Goal: Information Seeking & Learning: Check status

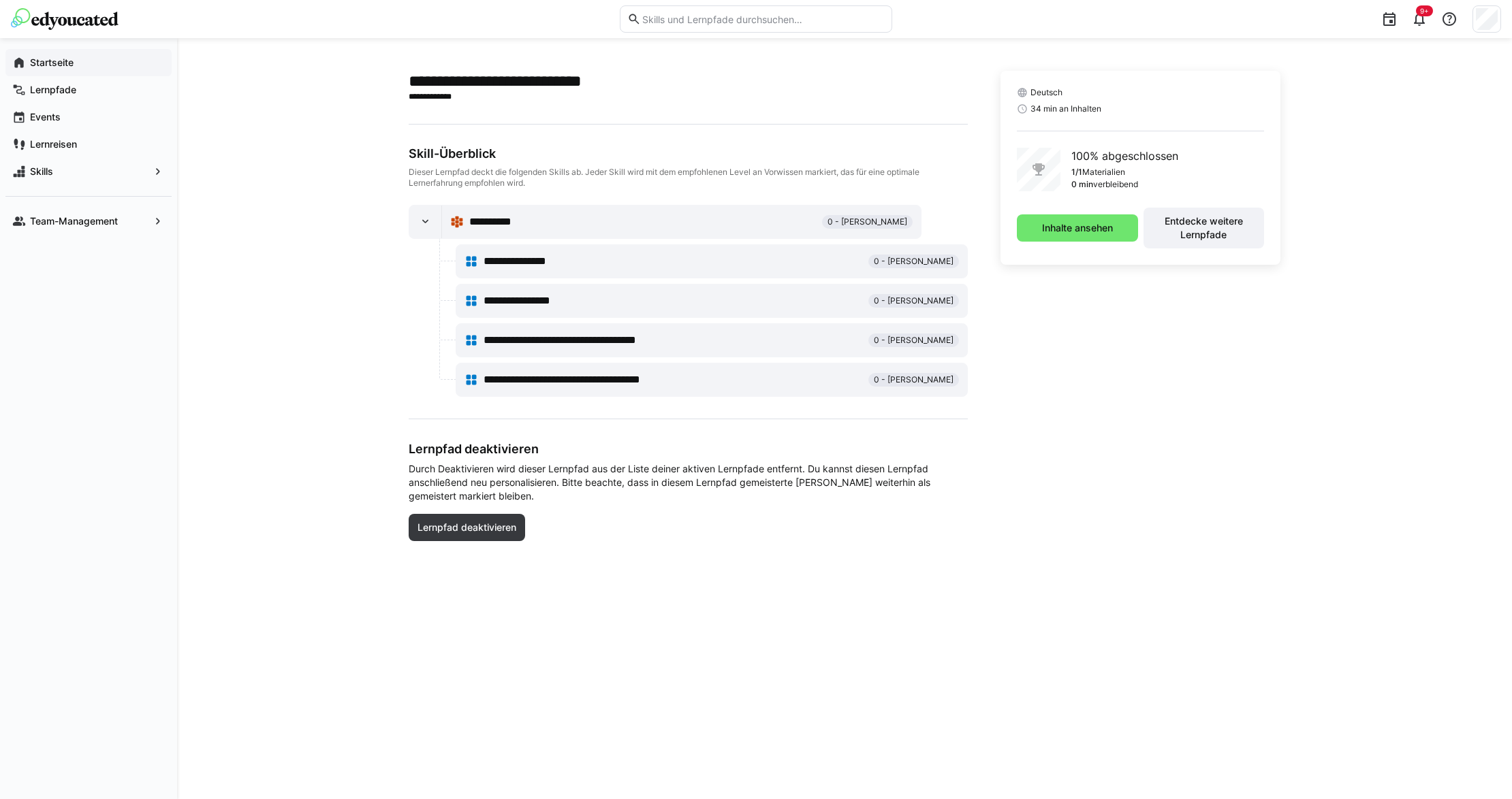
click at [0, 0] on app-navigation-label "Startseite" at bounding box center [0, 0] width 0 height 0
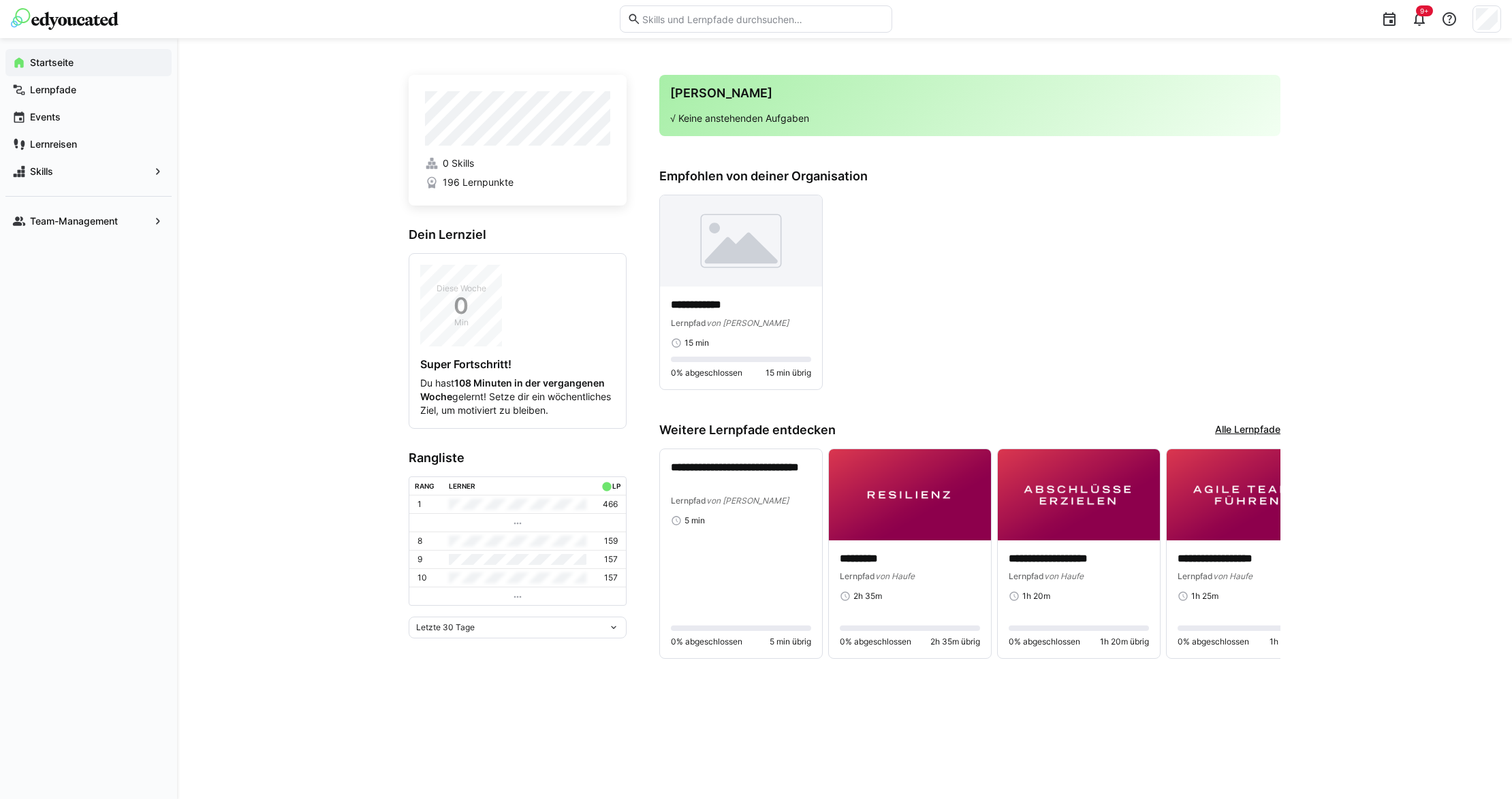
click at [51, 20] on img at bounding box center [65, 19] width 107 height 22
click at [0, 0] on app-navigation-label "Team-Management" at bounding box center [0, 0] width 0 height 0
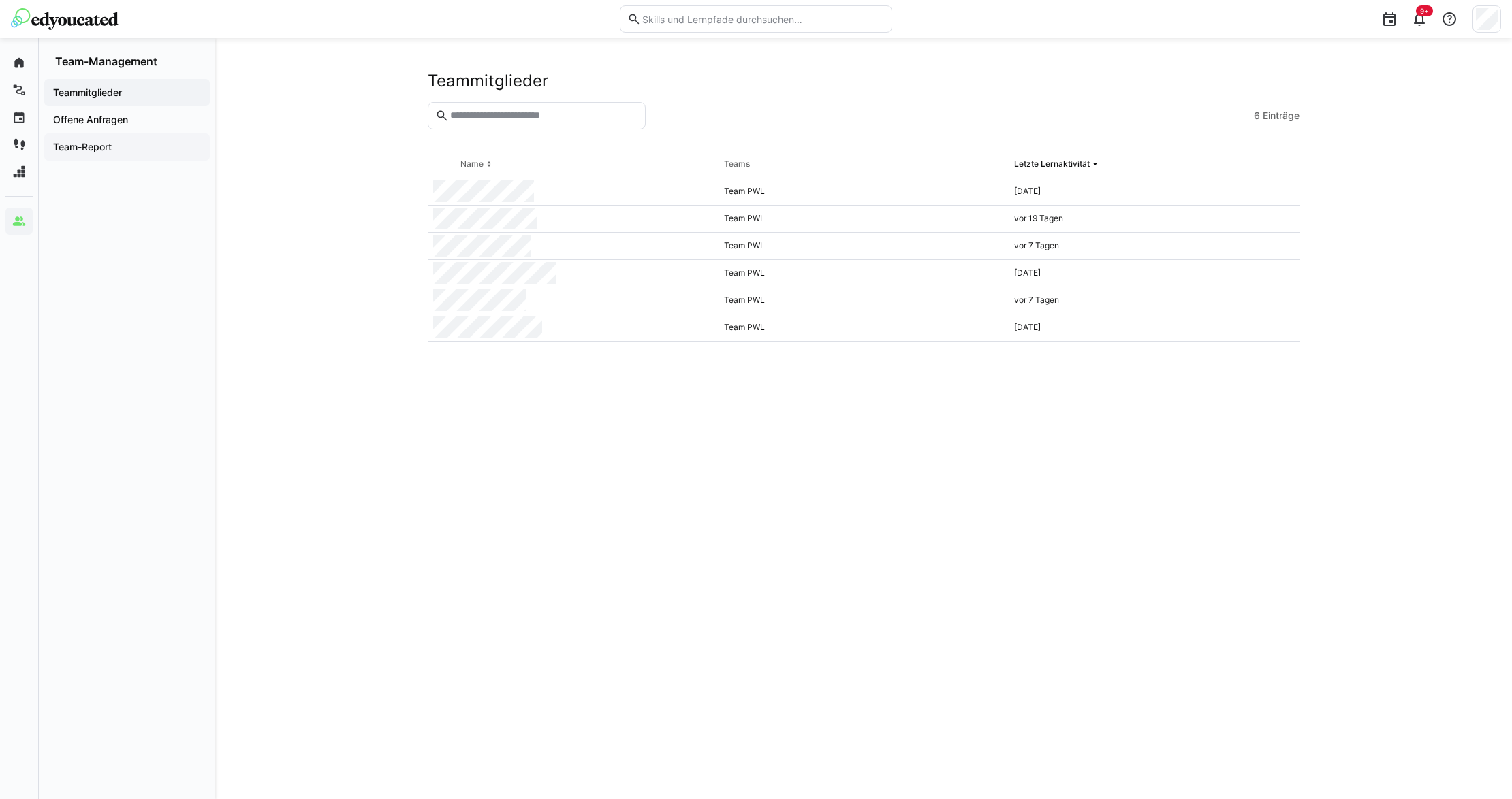
click at [84, 140] on span "Team-Report" at bounding box center [127, 147] width 152 height 13
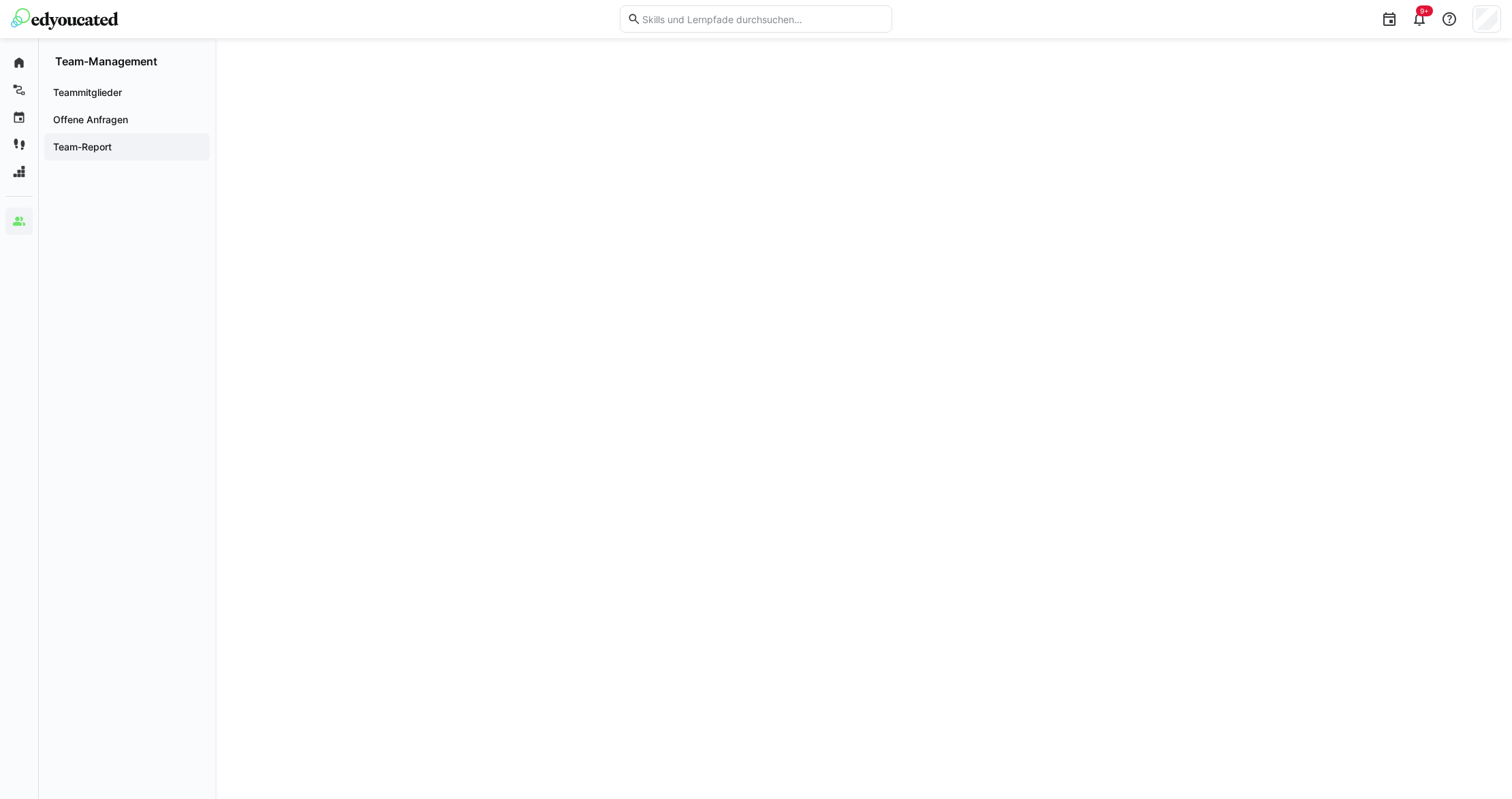
scroll to position [104, 0]
click at [107, 136] on div "Team-Report" at bounding box center [127, 147] width 165 height 28
click at [0, 0] on app-navigation-label "Teammitglieder" at bounding box center [0, 0] width 0 height 0
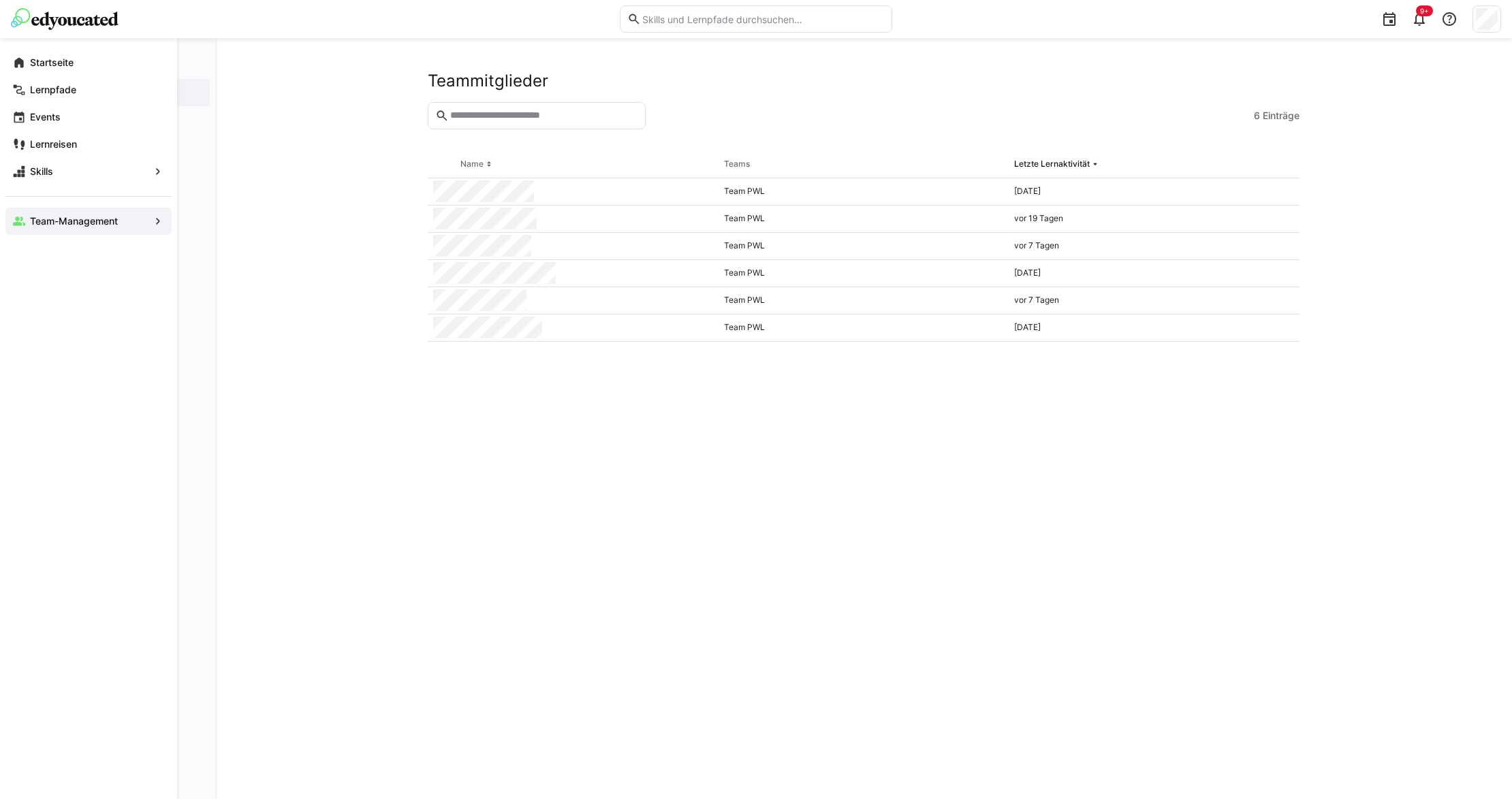
click at [164, 311] on div "Startseite Lernpfade Events Lernreisen Skills Team-Management" at bounding box center [89, 418] width 177 height 761
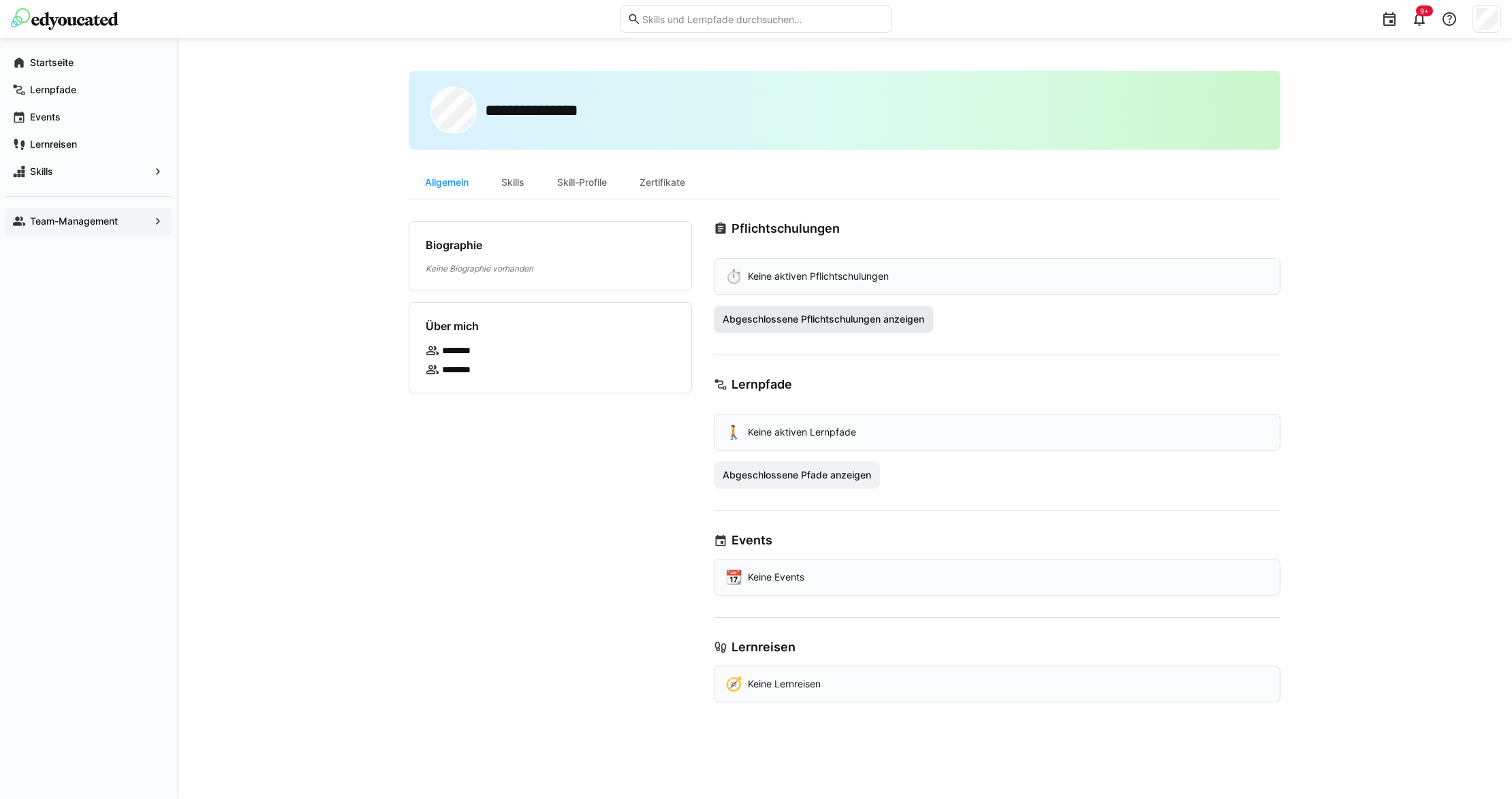
click at [840, 319] on span "Abgeschlossene Pflichtschulungen anzeigen" at bounding box center [823, 319] width 206 height 13
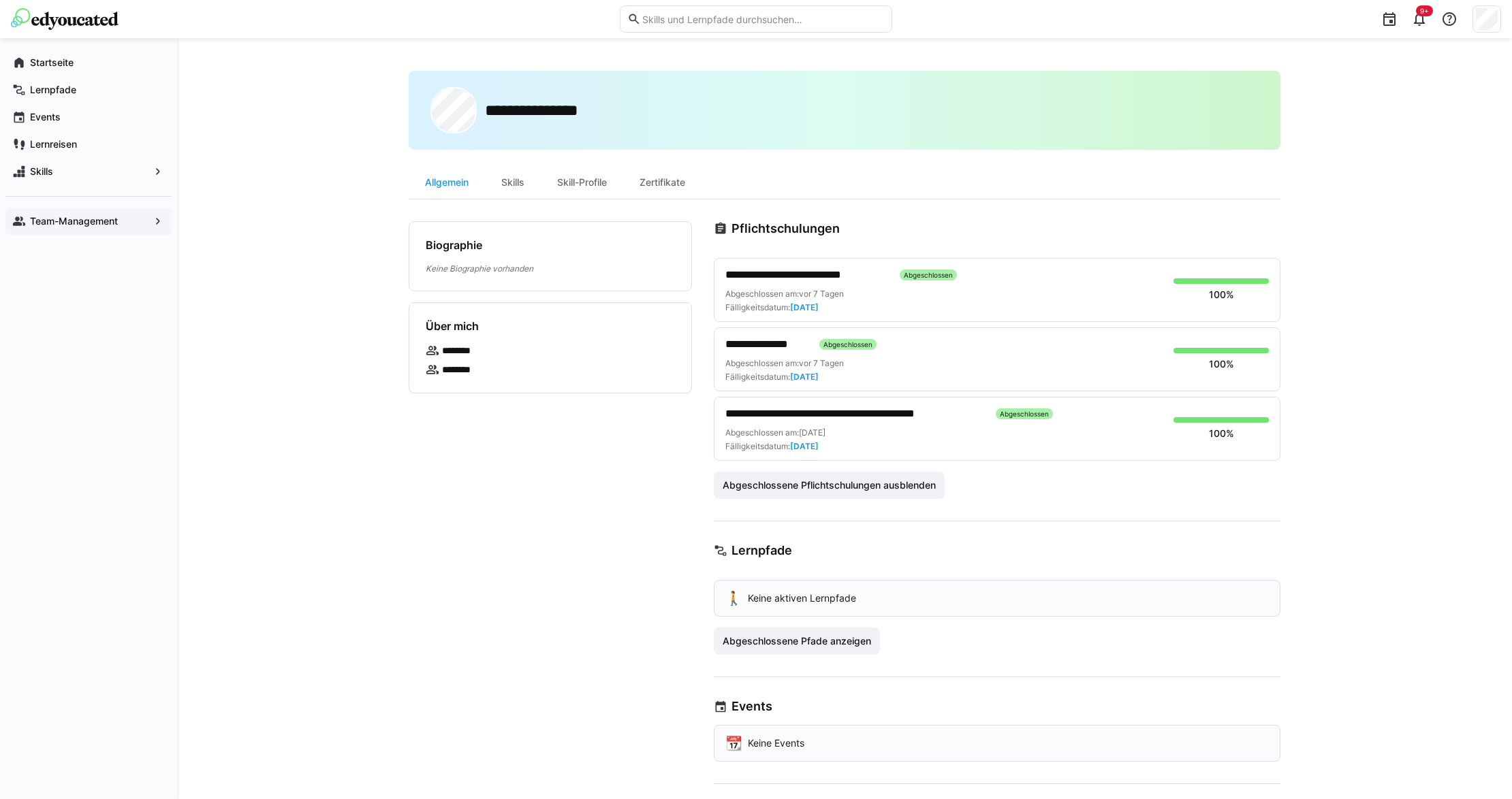
click at [135, 217] on span "Team-Management" at bounding box center [88, 221] width 121 height 13
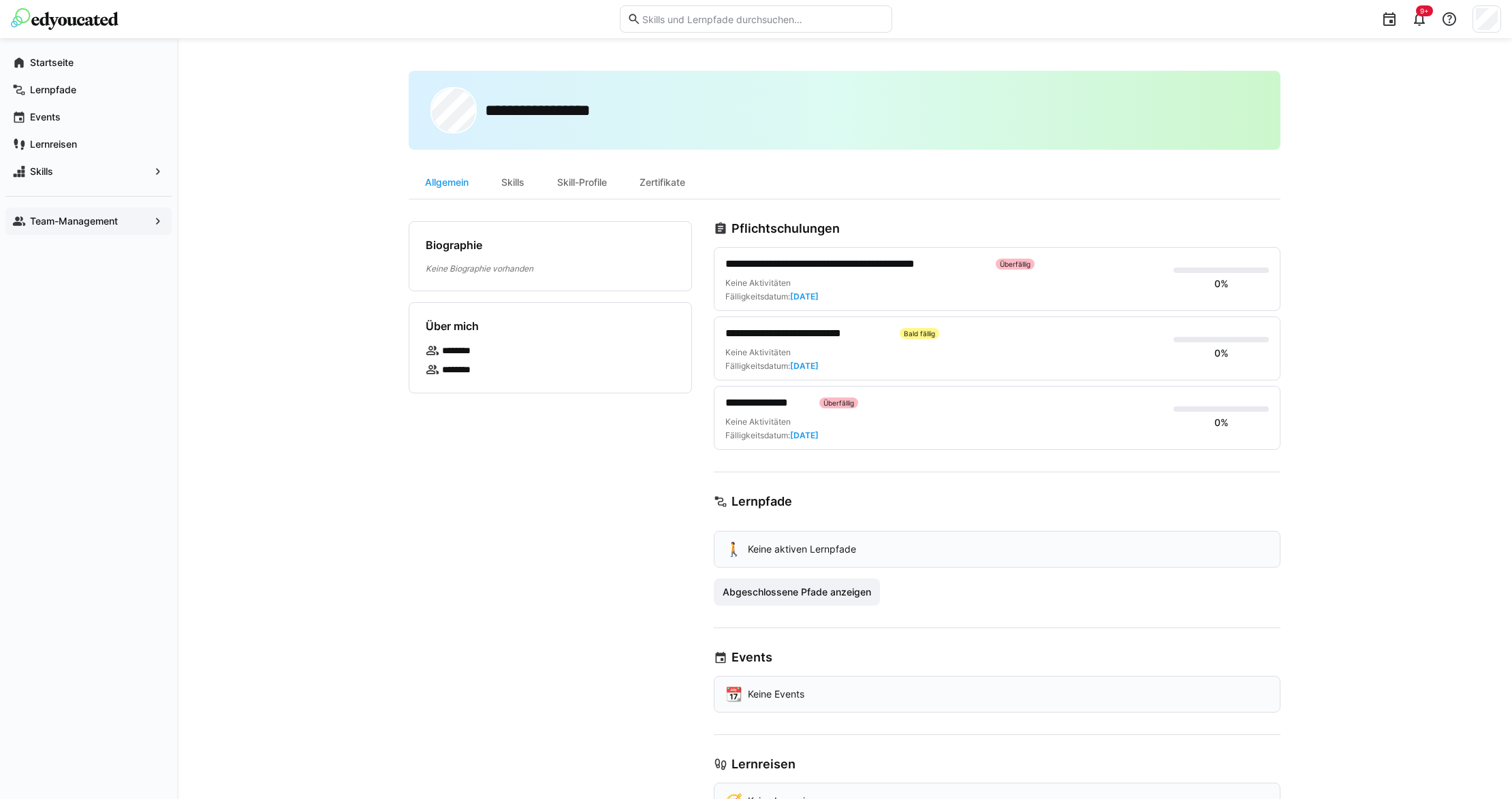
click at [0, 0] on app-navigation-label "Team-Management" at bounding box center [0, 0] width 0 height 0
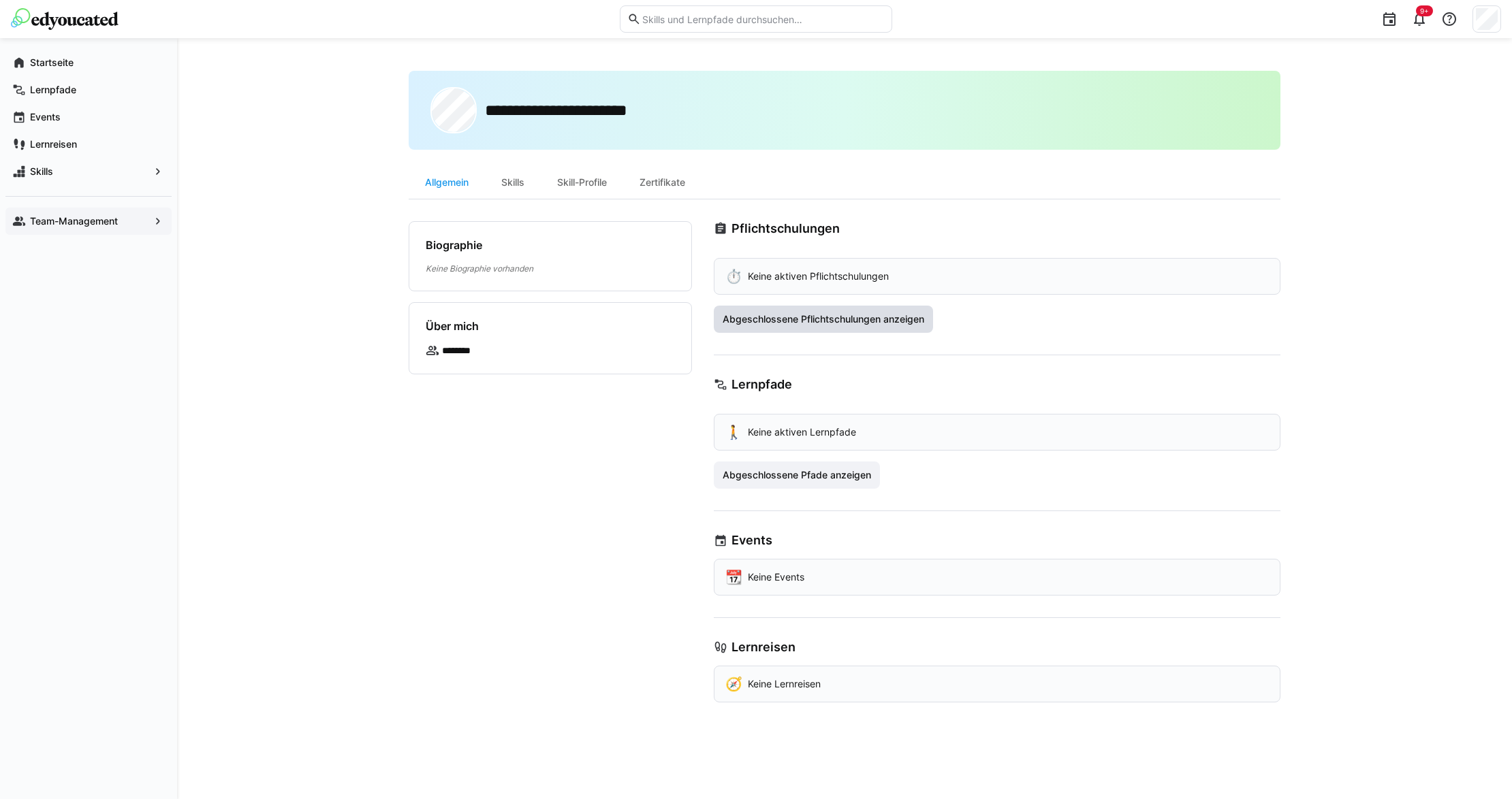
click at [788, 320] on span "Abgeschlossene Pflichtschulungen anzeigen" at bounding box center [823, 319] width 206 height 13
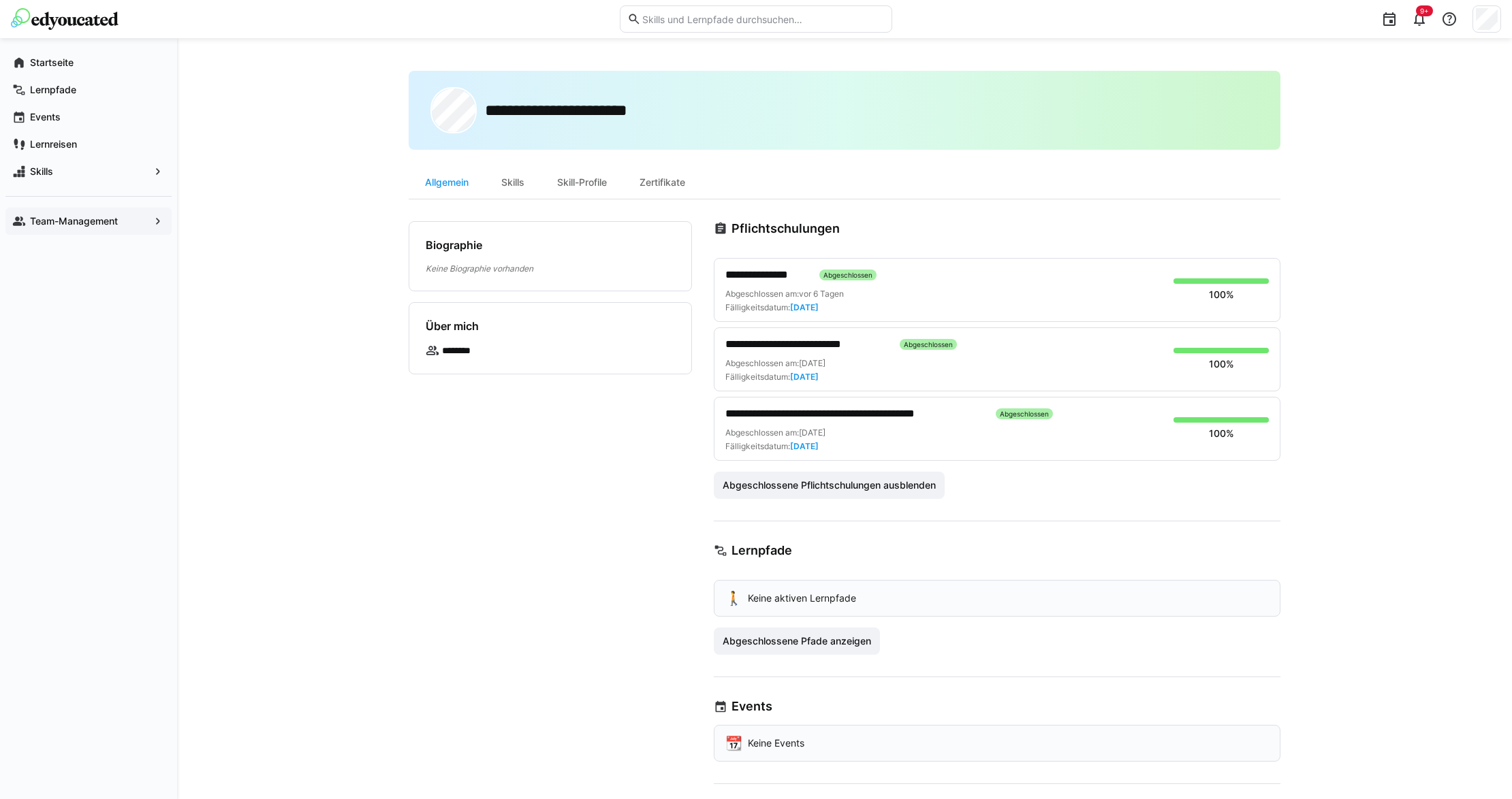
click at [0, 0] on app-navigation-label "Team-Management" at bounding box center [0, 0] width 0 height 0
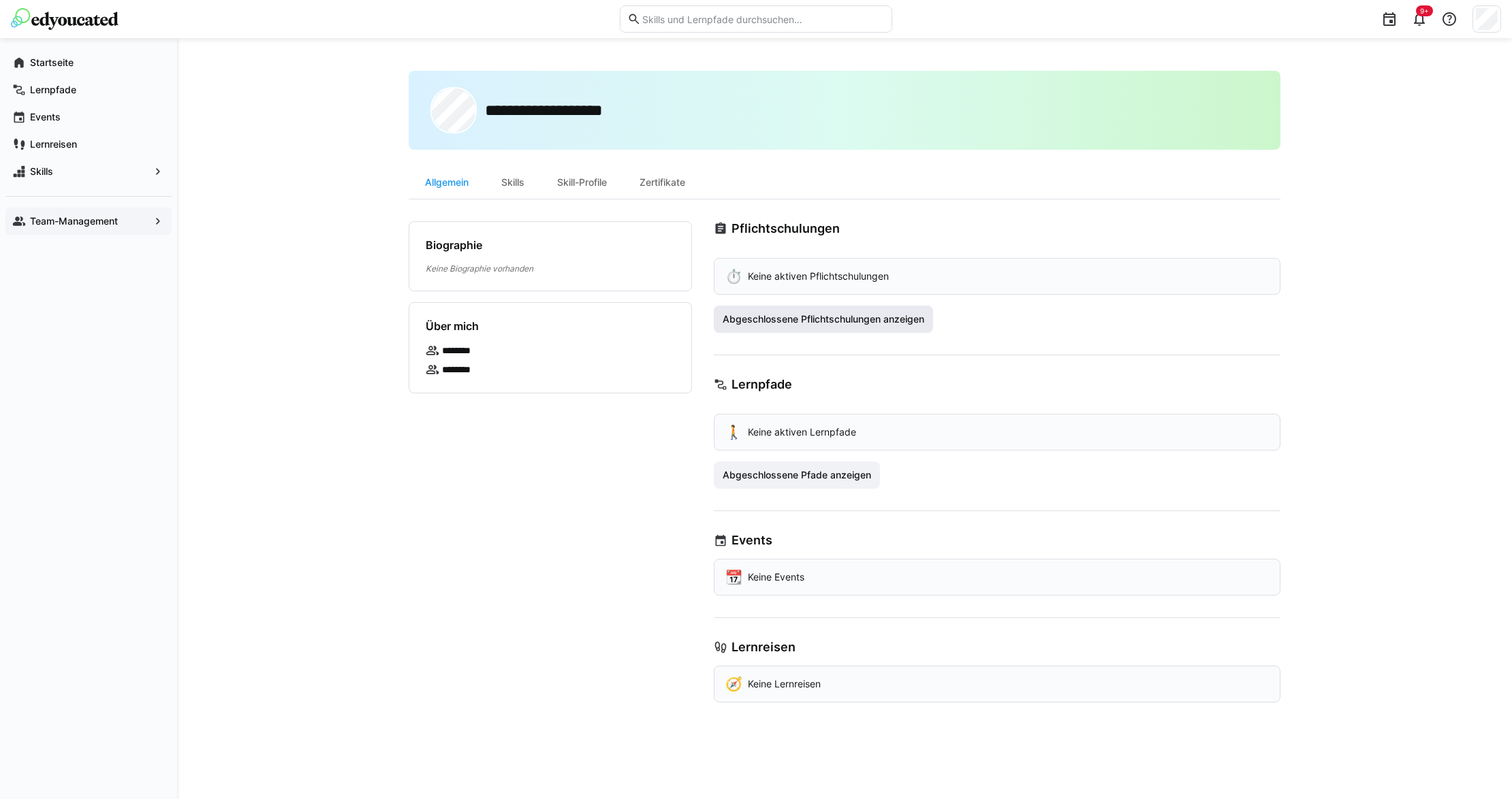
click at [782, 322] on span "Abgeschlossene Pflichtschulungen anzeigen" at bounding box center [823, 319] width 206 height 13
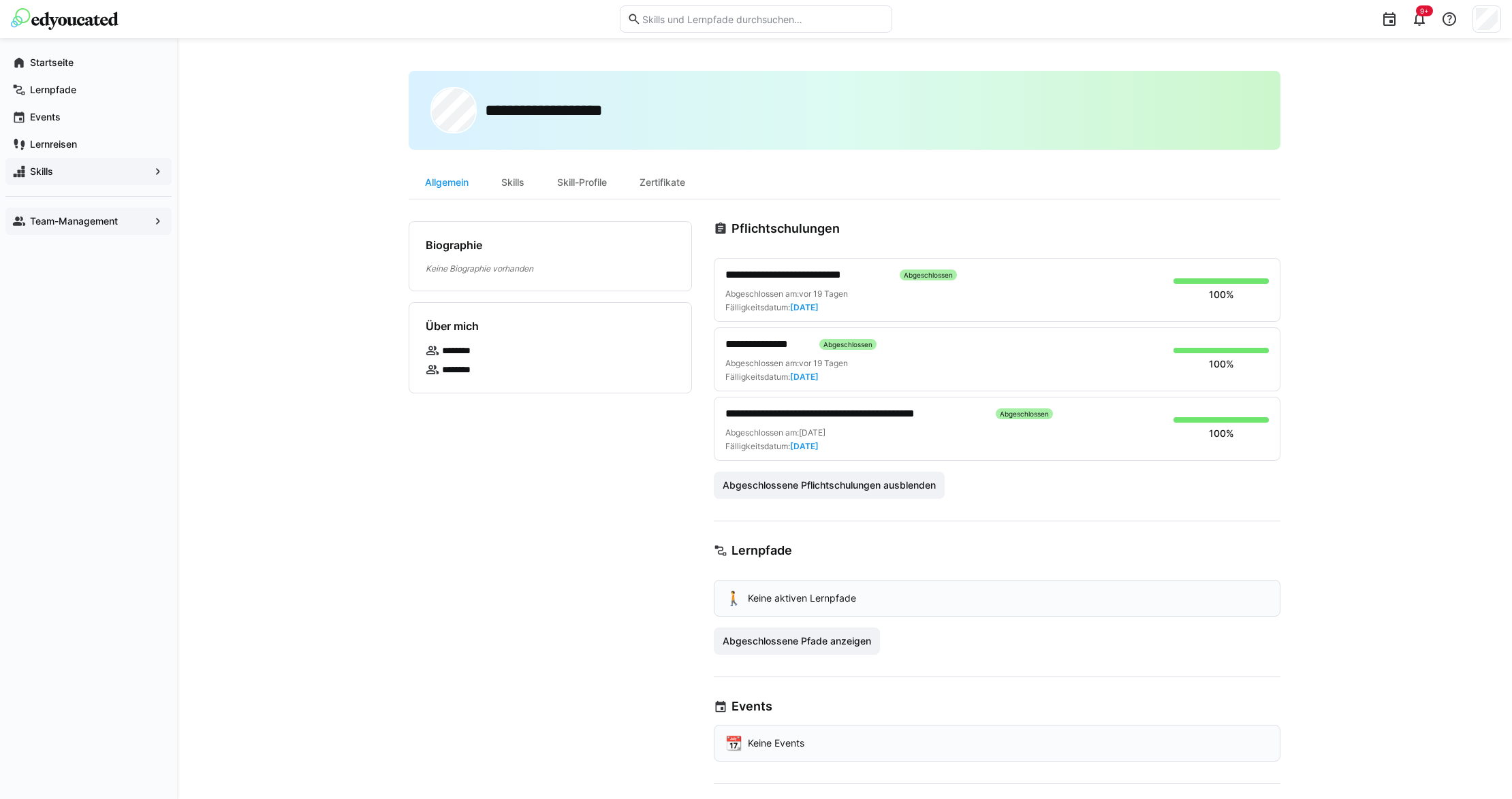
click at [54, 163] on div "Skills" at bounding box center [88, 171] width 166 height 28
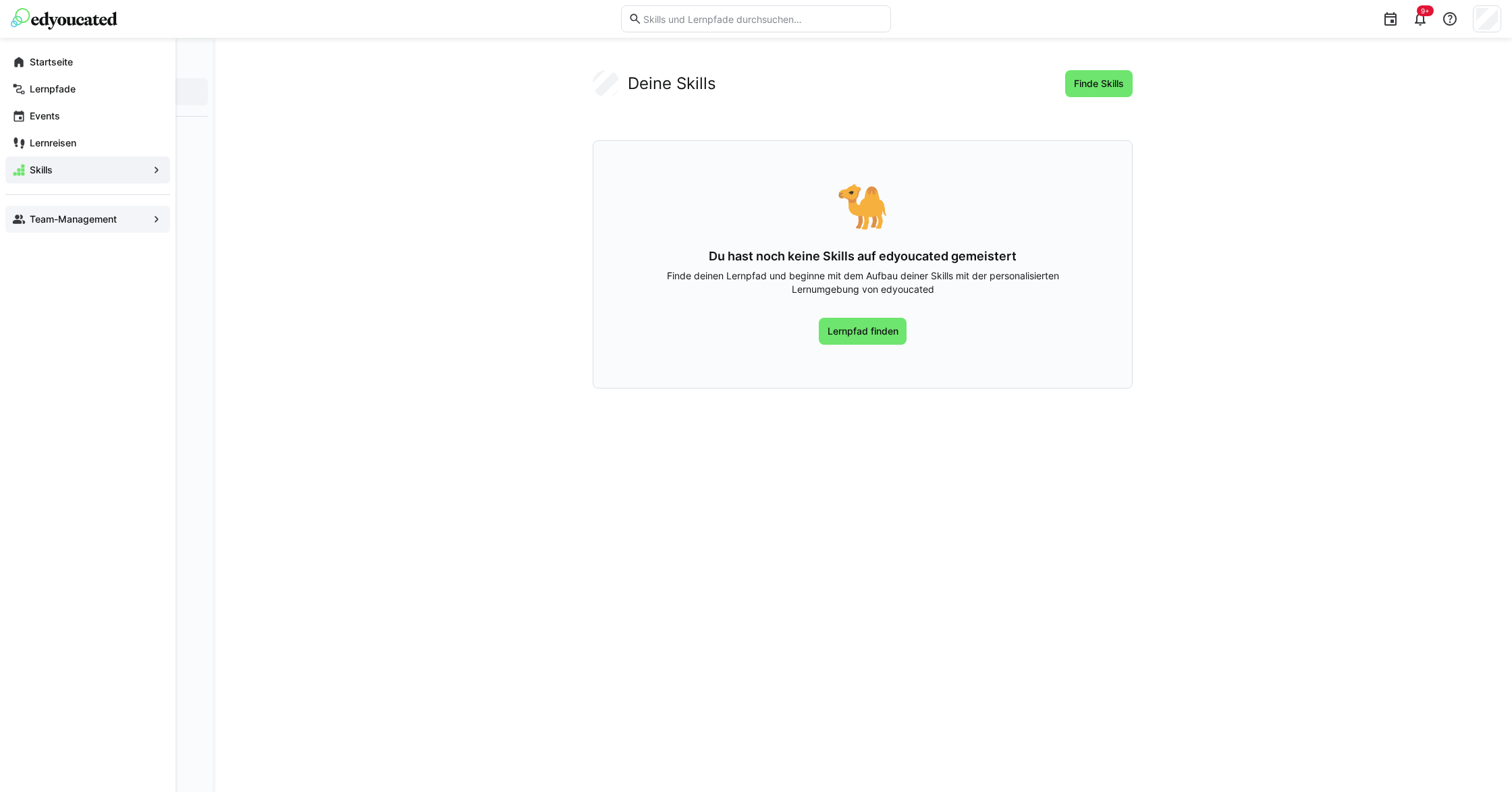
click at [0, 0] on app-navigation-label "Team-Management" at bounding box center [0, 0] width 0 height 0
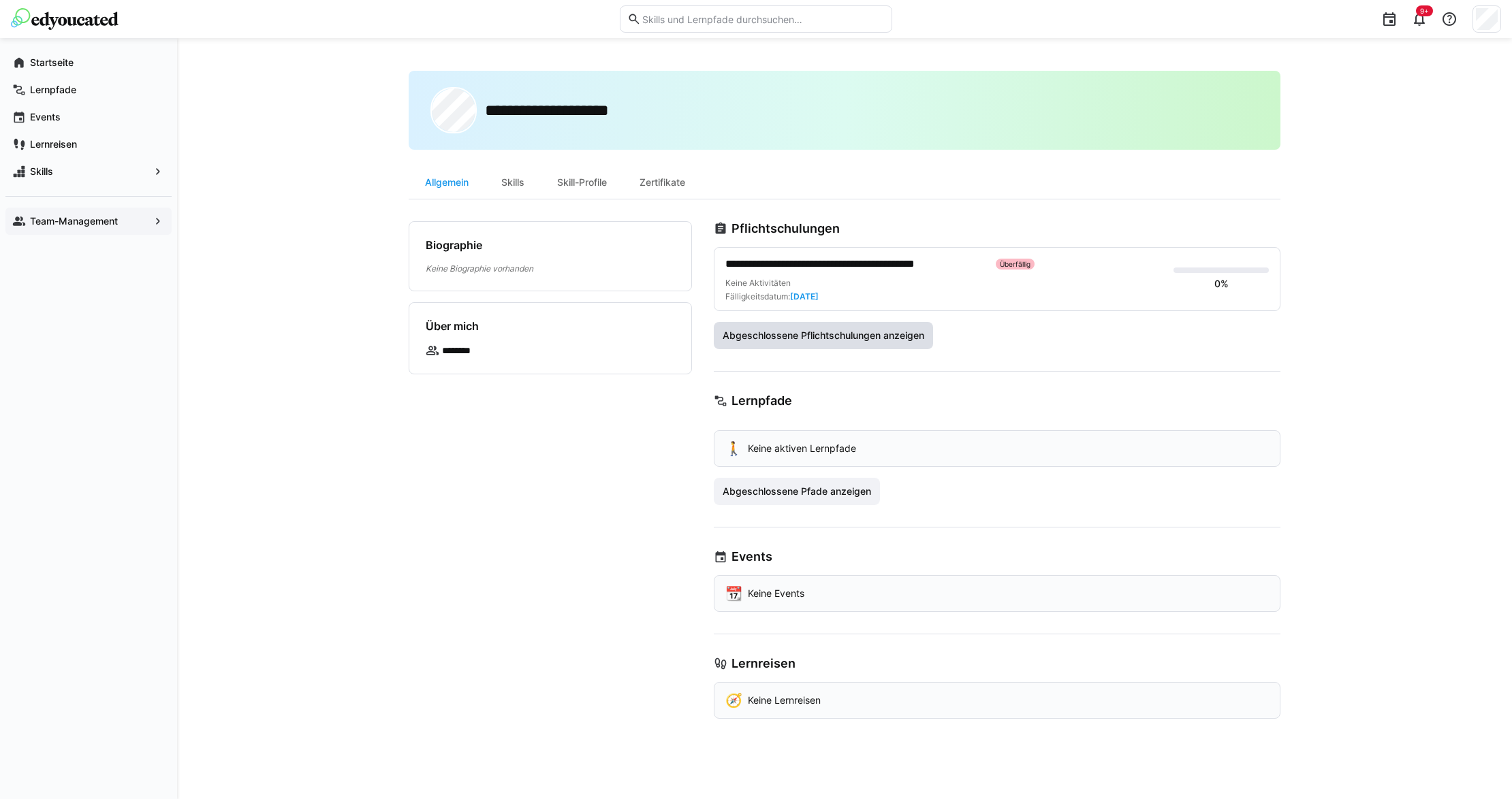
click at [758, 335] on span "Abgeschlossene Pflichtschulungen anzeigen" at bounding box center [823, 336] width 206 height 13
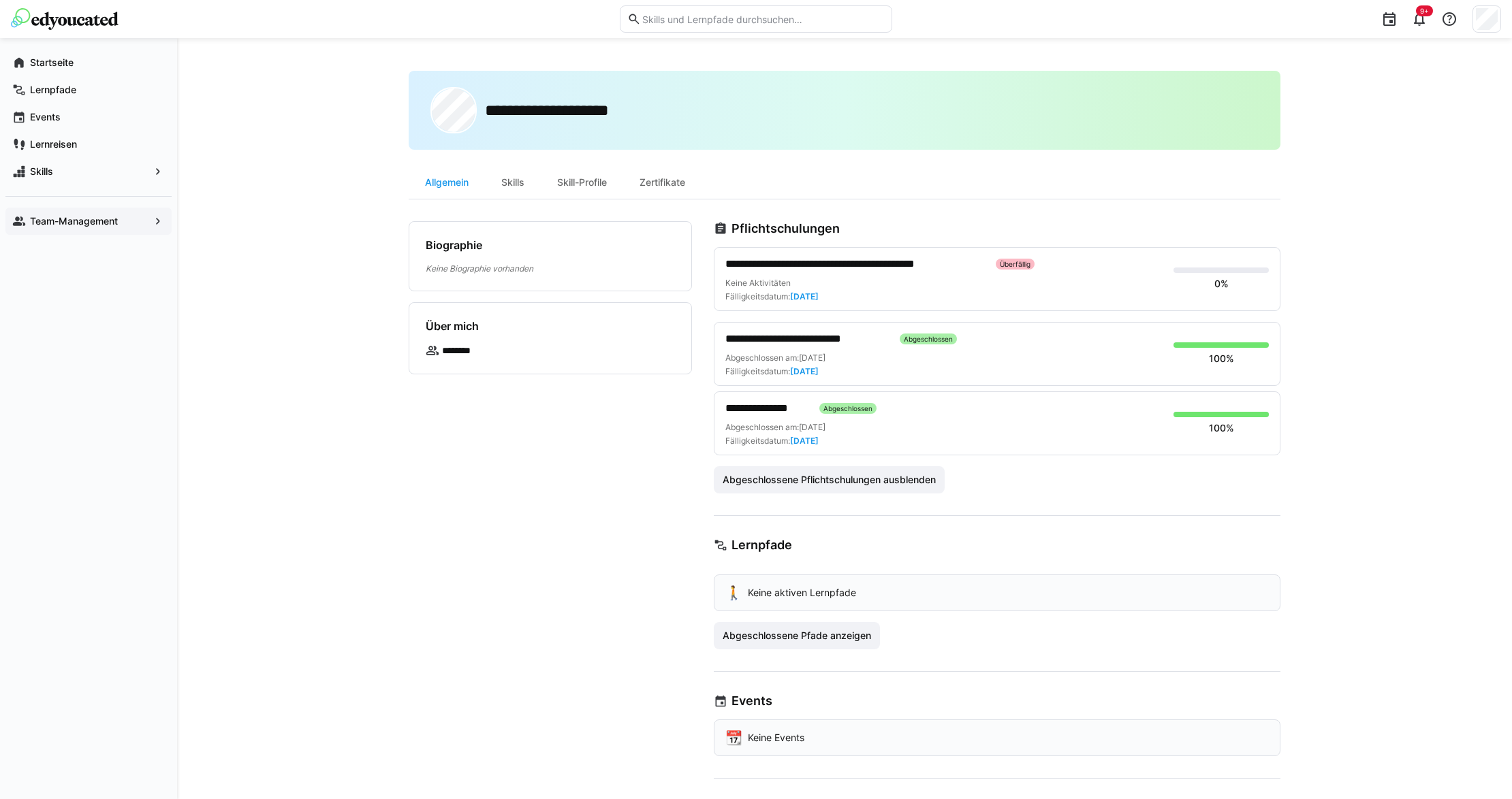
drag, startPoint x: 879, startPoint y: 294, endPoint x: 769, endPoint y: 294, distance: 110.0
click at [776, 291] on div "Keine Aktivitäten Fälligkeitsdatum: [DATE]" at bounding box center [944, 290] width 437 height 25
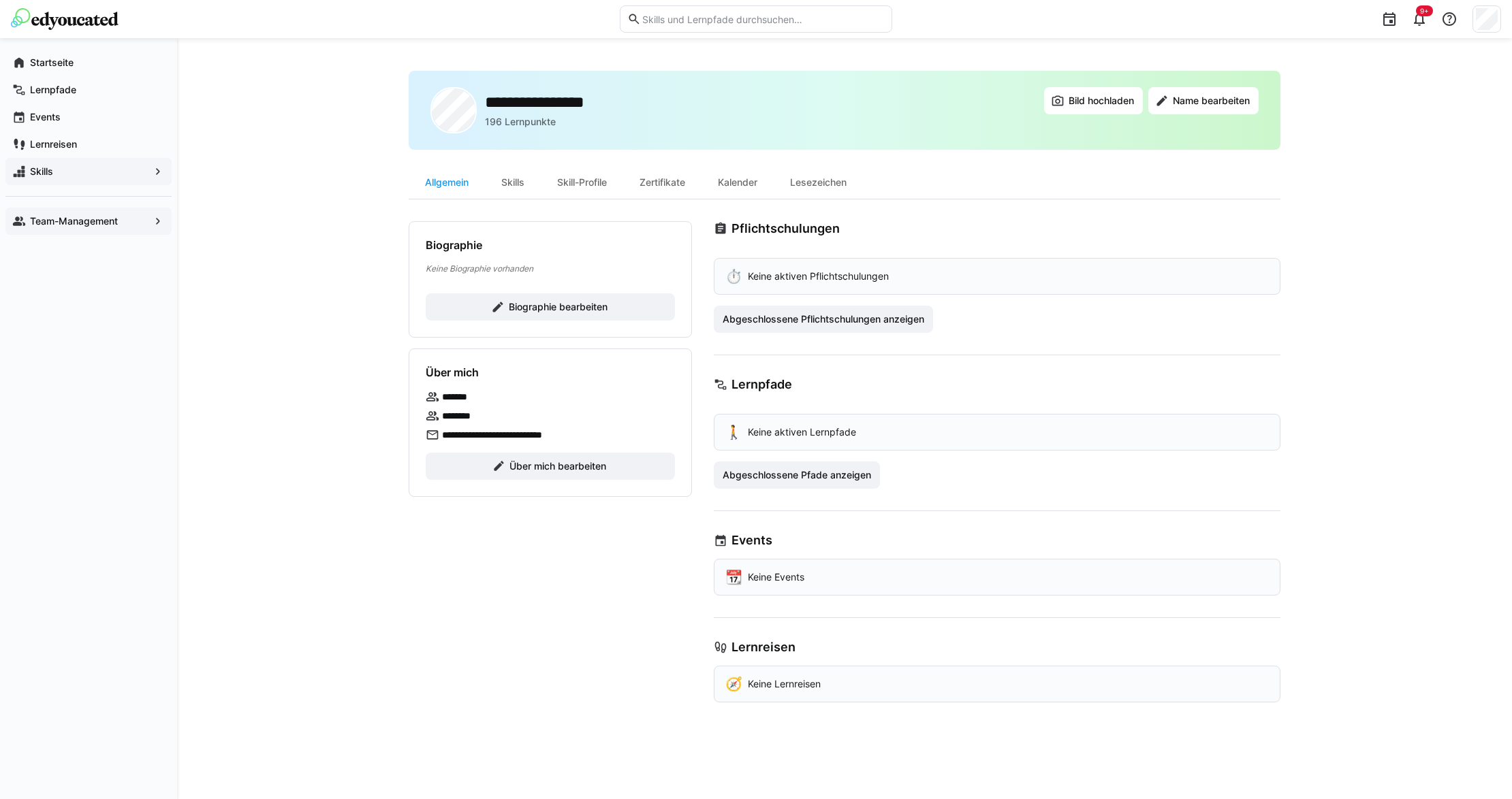
click at [99, 173] on span "Skills" at bounding box center [88, 171] width 121 height 13
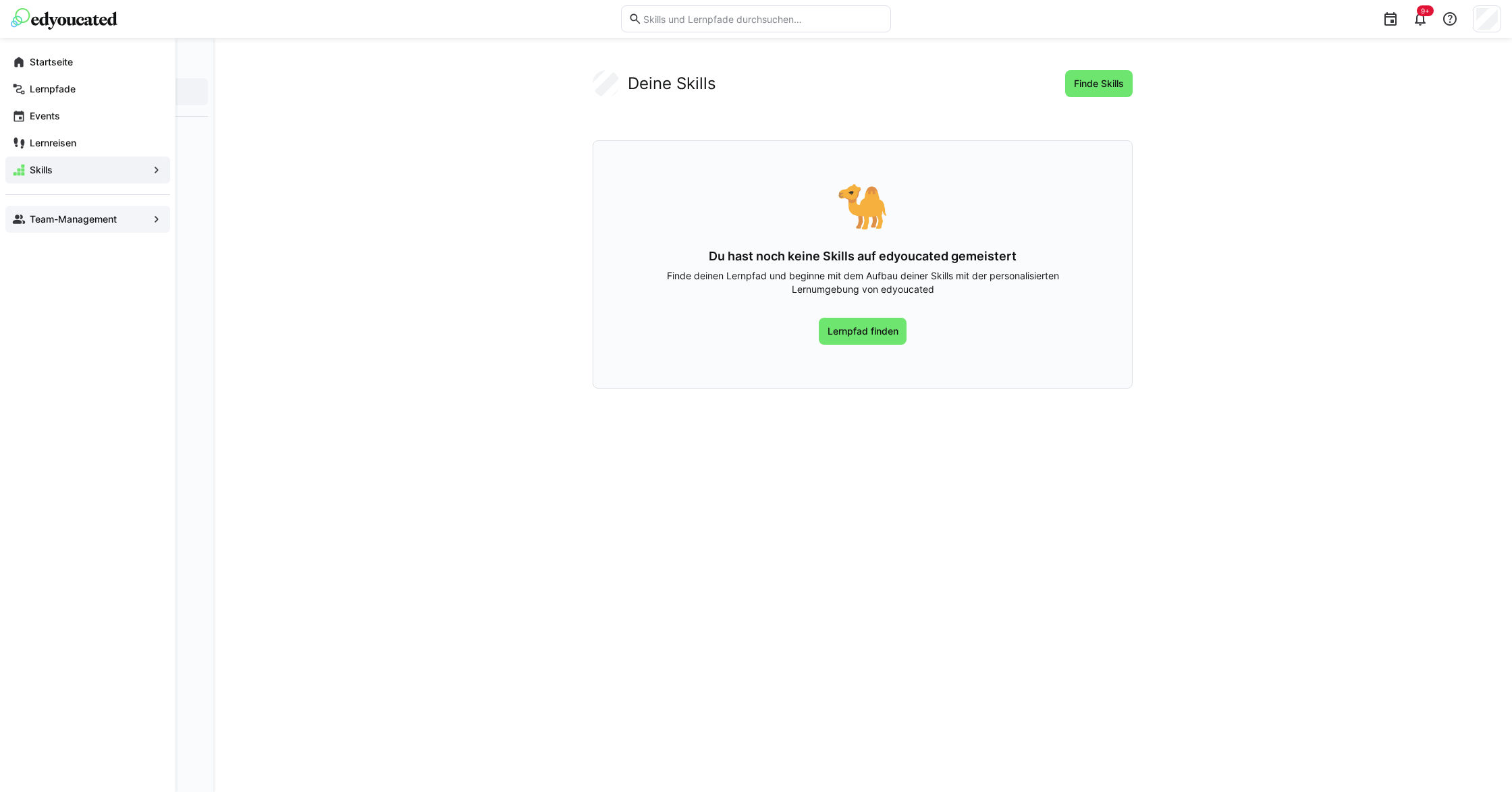
click at [16, 213] on eds-icon at bounding box center [18, 219] width 13 height 13
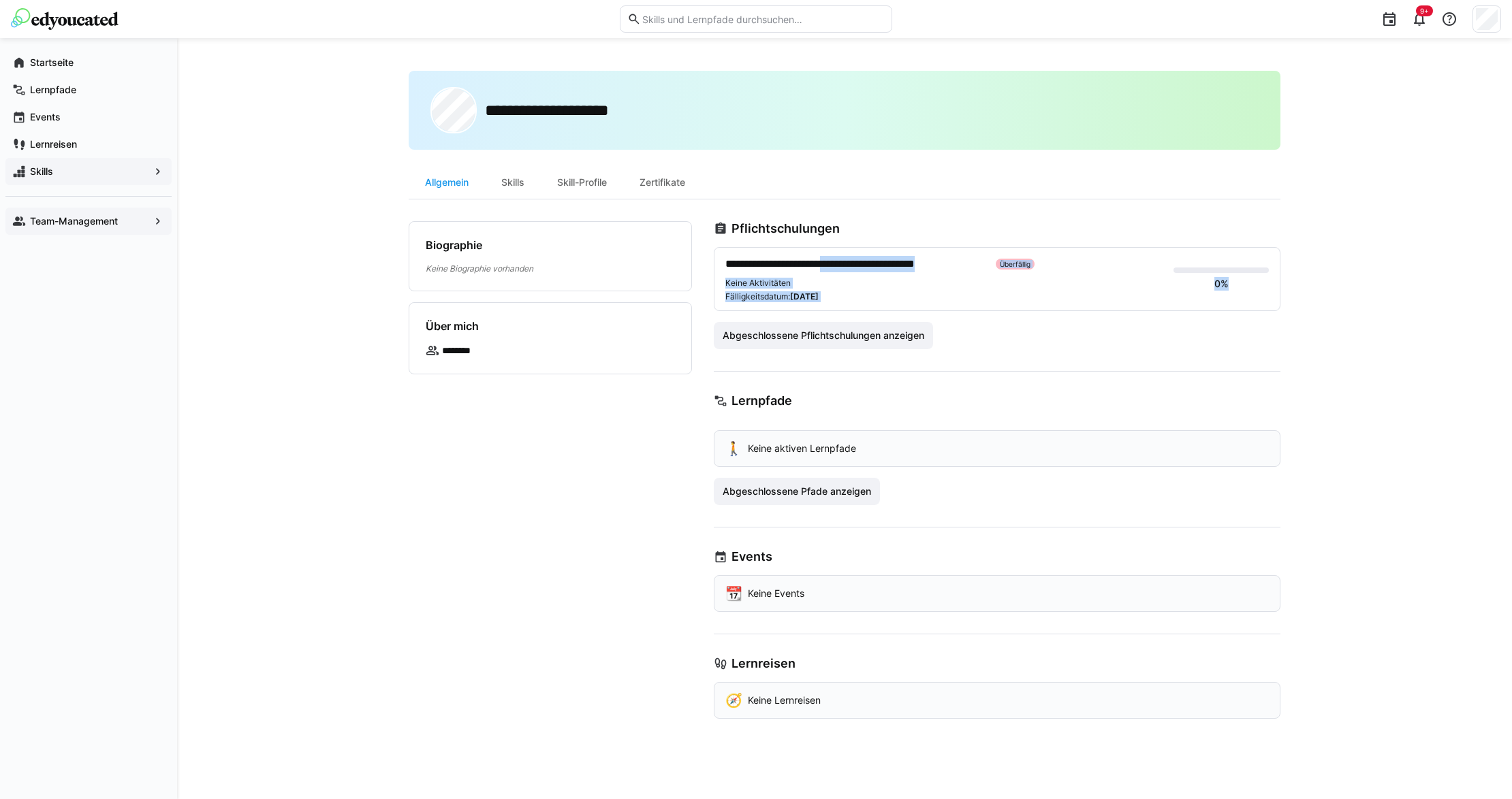
drag, startPoint x: 1221, startPoint y: 276, endPoint x: 836, endPoint y: 255, distance: 385.6
click at [840, 255] on div "**********" at bounding box center [997, 279] width 567 height 64
click at [817, 256] on span "**********" at bounding box center [855, 264] width 259 height 16
